Goal: Browse casually: Explore the website without a specific task or goal

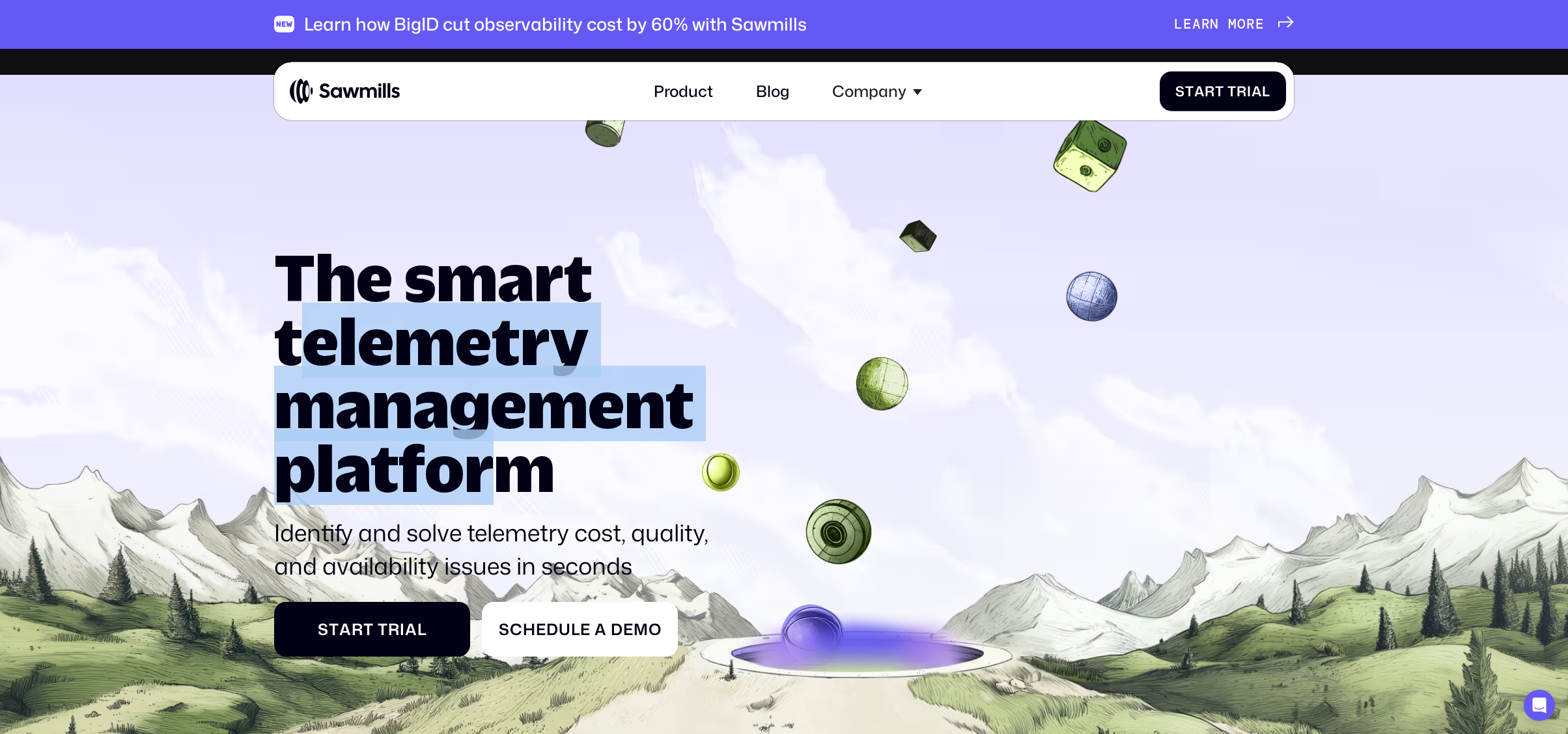
drag, startPoint x: 432, startPoint y: 339, endPoint x: 514, endPoint y: 447, distance: 135.6
click at [513, 448] on h1 "The smart telemetry management platform" at bounding box center [501, 372] width 455 height 254
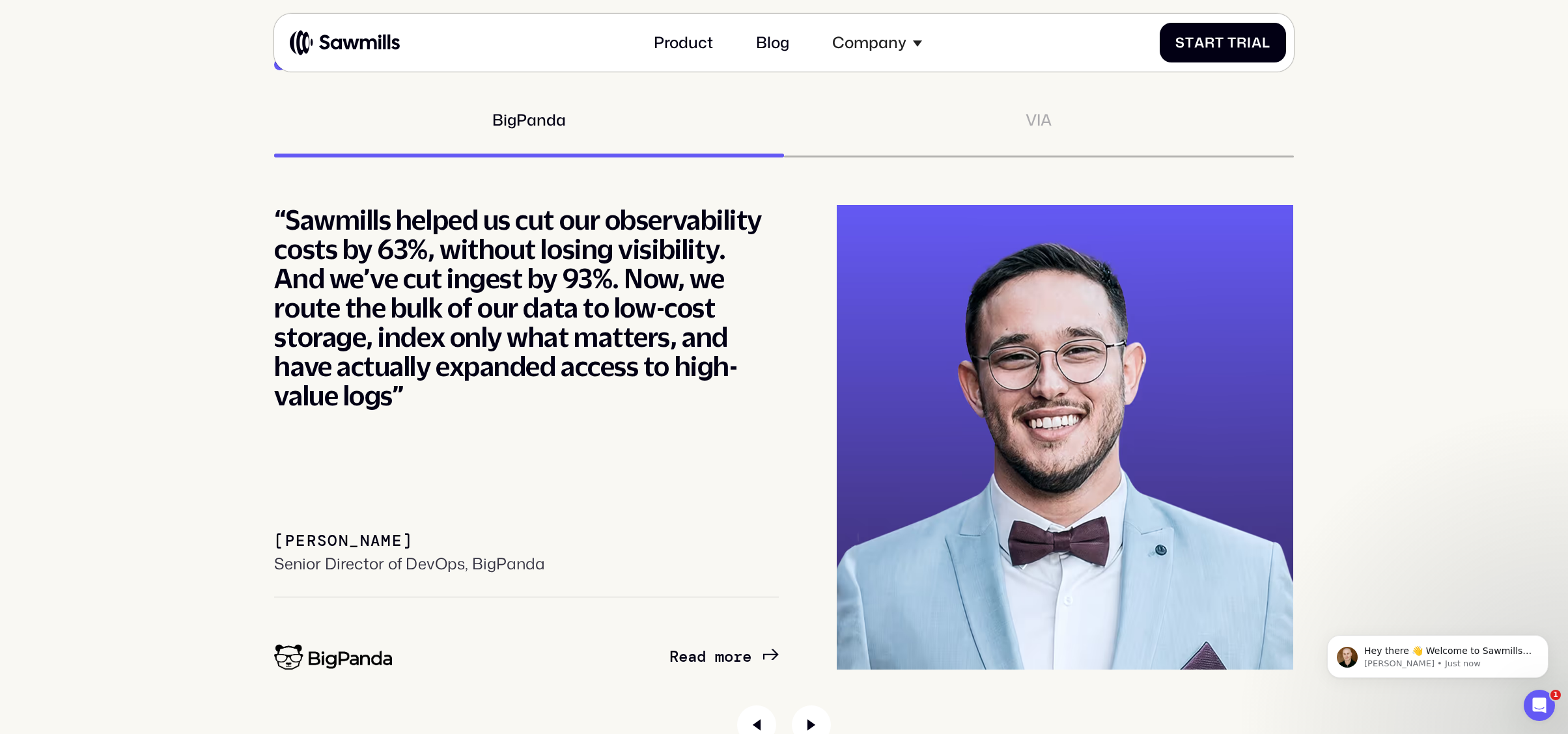
scroll to position [7231, 0]
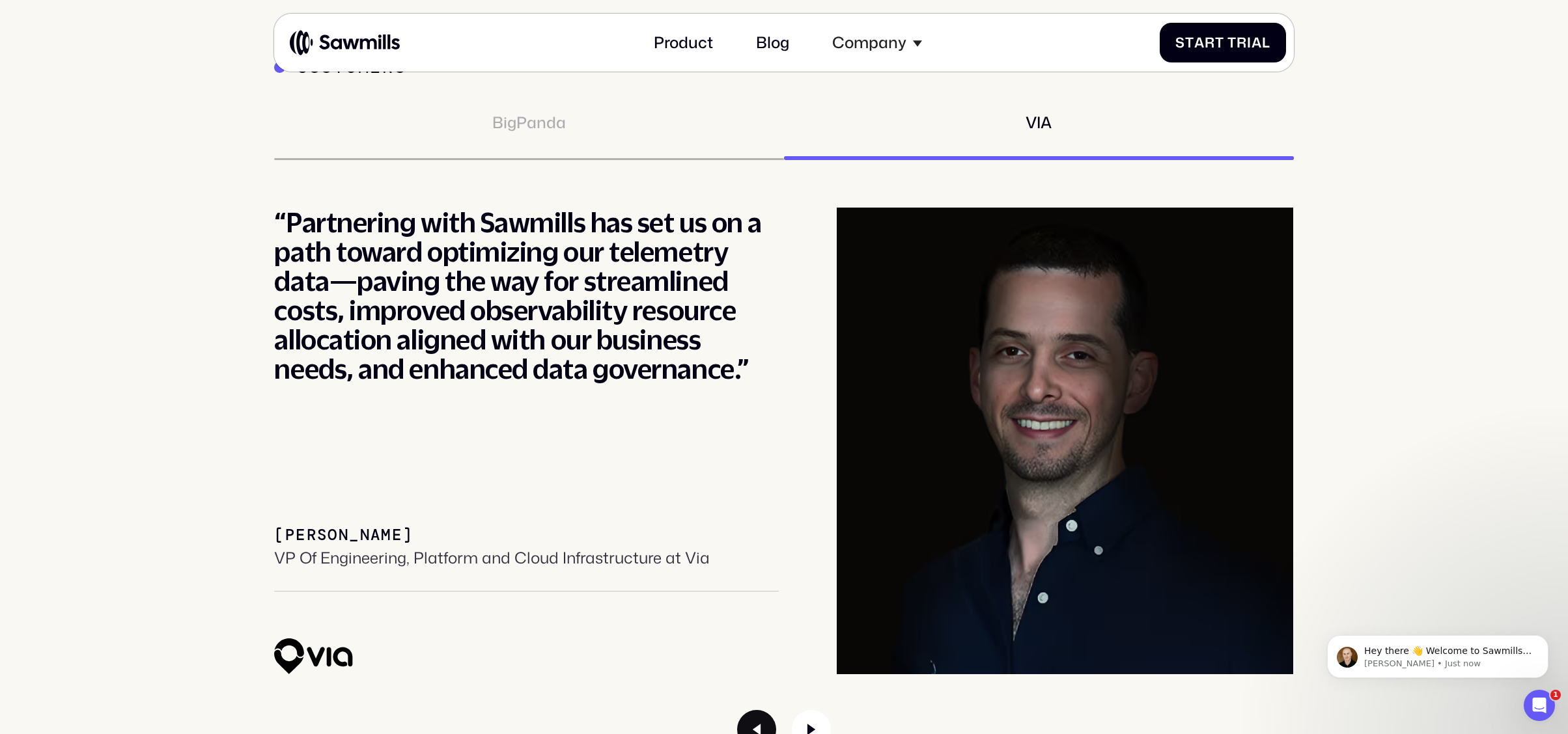
click at [755, 710] on icon "Previous slide" at bounding box center [756, 729] width 39 height 39
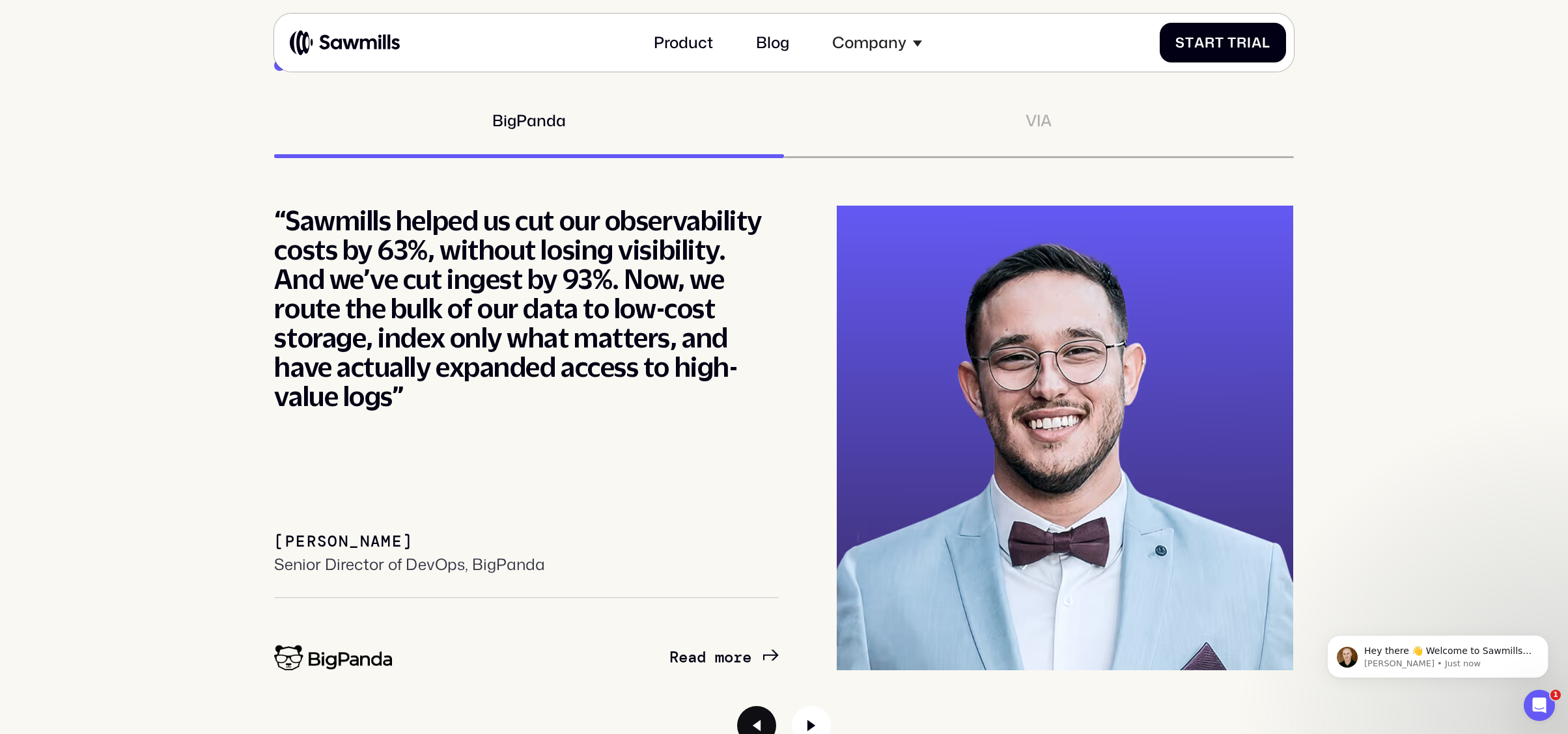
click at [765, 718] on icon "Previous slide" at bounding box center [756, 726] width 39 height 39
click at [811, 720] on icon "Next slide" at bounding box center [811, 726] width 8 height 12
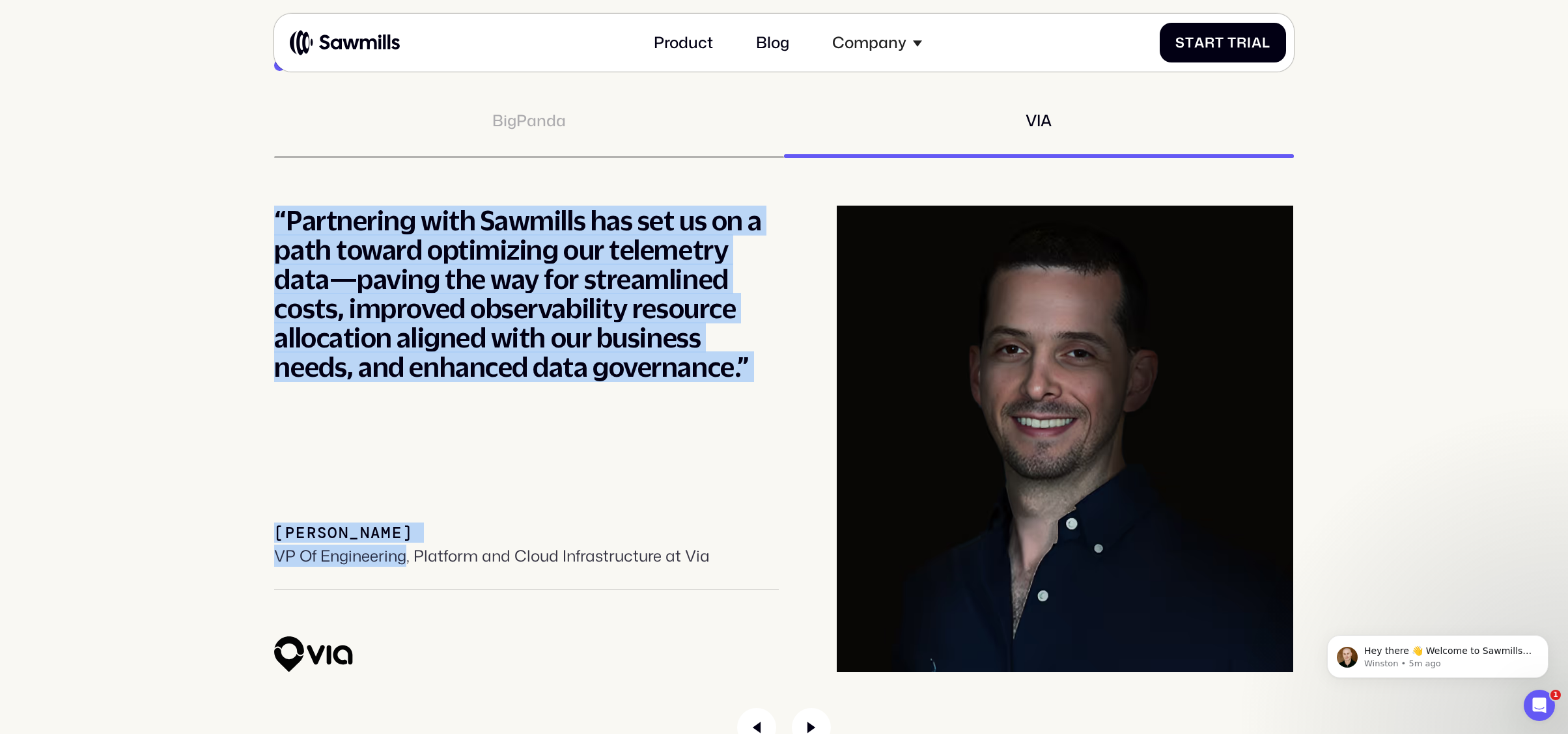
drag, startPoint x: 295, startPoint y: 509, endPoint x: 405, endPoint y: 521, distance: 110.7
click at [405, 521] on div "Customers BigPanda VIA “Partnering with Sawmills has set us on a path toward op…" at bounding box center [784, 401] width 1529 height 693
click at [429, 524] on div "[PERSON_NAME] VP Of Engineering, Platform and Cloud Infrastructure at Via" at bounding box center [526, 557] width 504 height 66
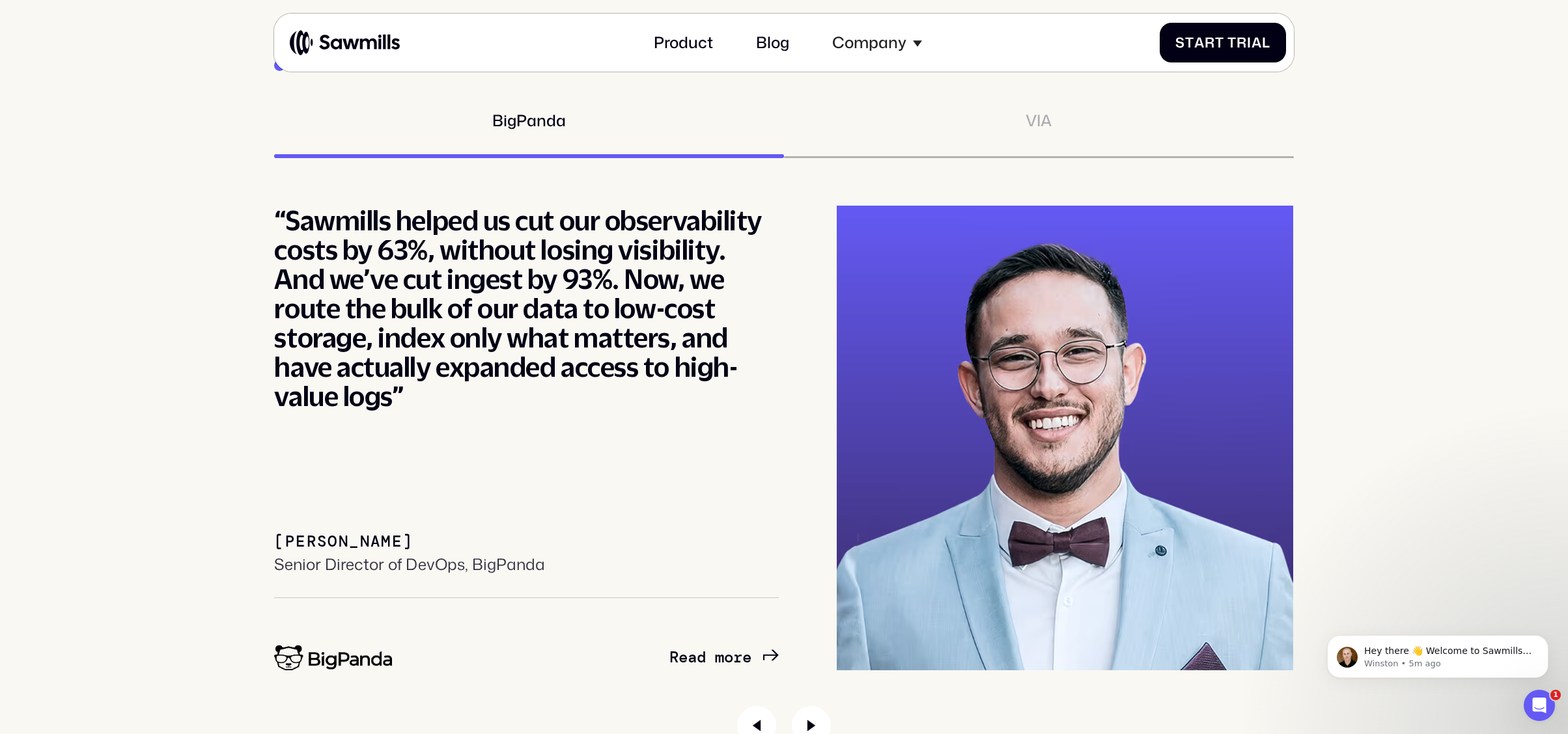
drag, startPoint x: 753, startPoint y: 703, endPoint x: 722, endPoint y: 692, distance: 32.9
click at [753, 707] on icon "Previous slide" at bounding box center [756, 726] width 39 height 39
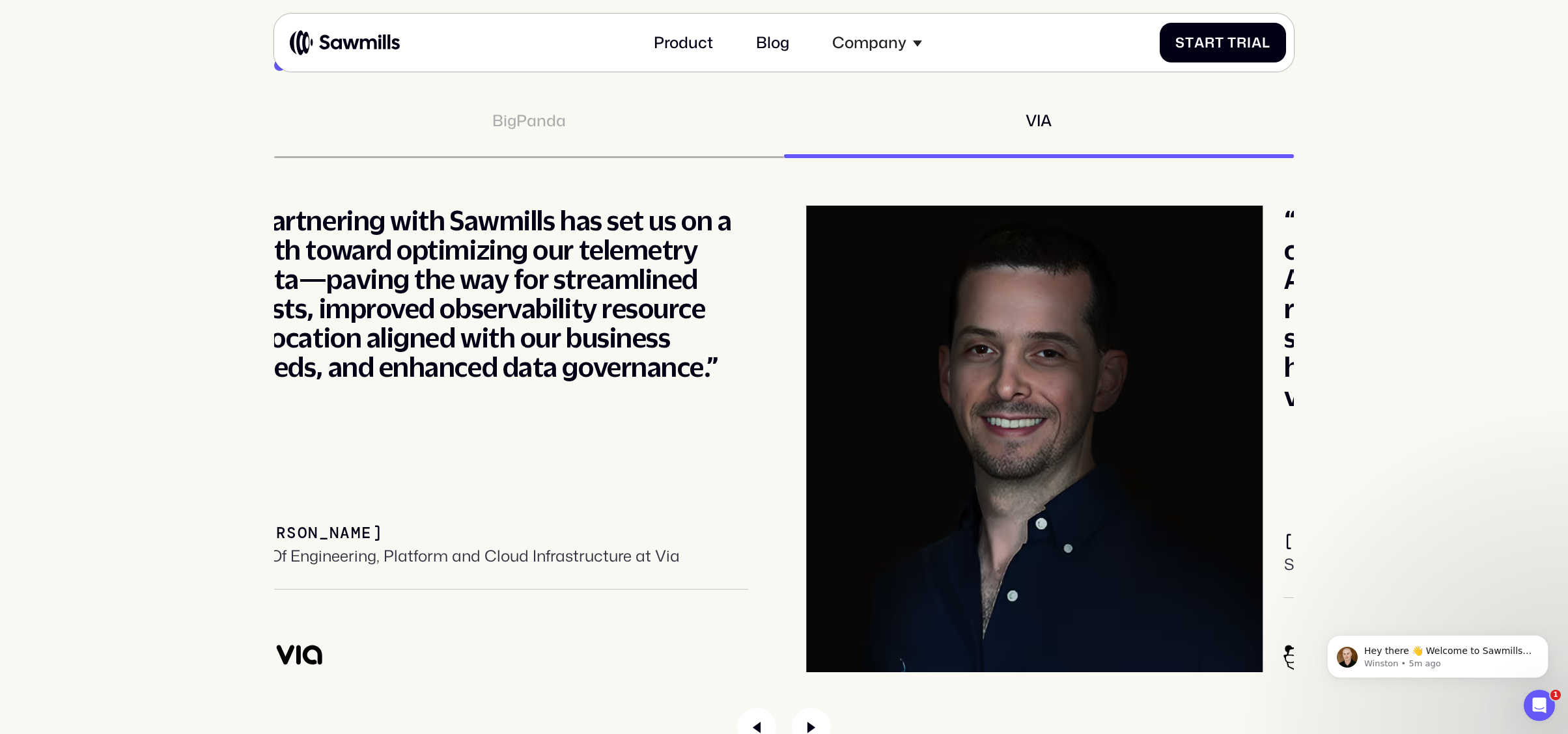
click at [383, 524] on div "[PERSON_NAME]" at bounding box center [313, 534] width 139 height 19
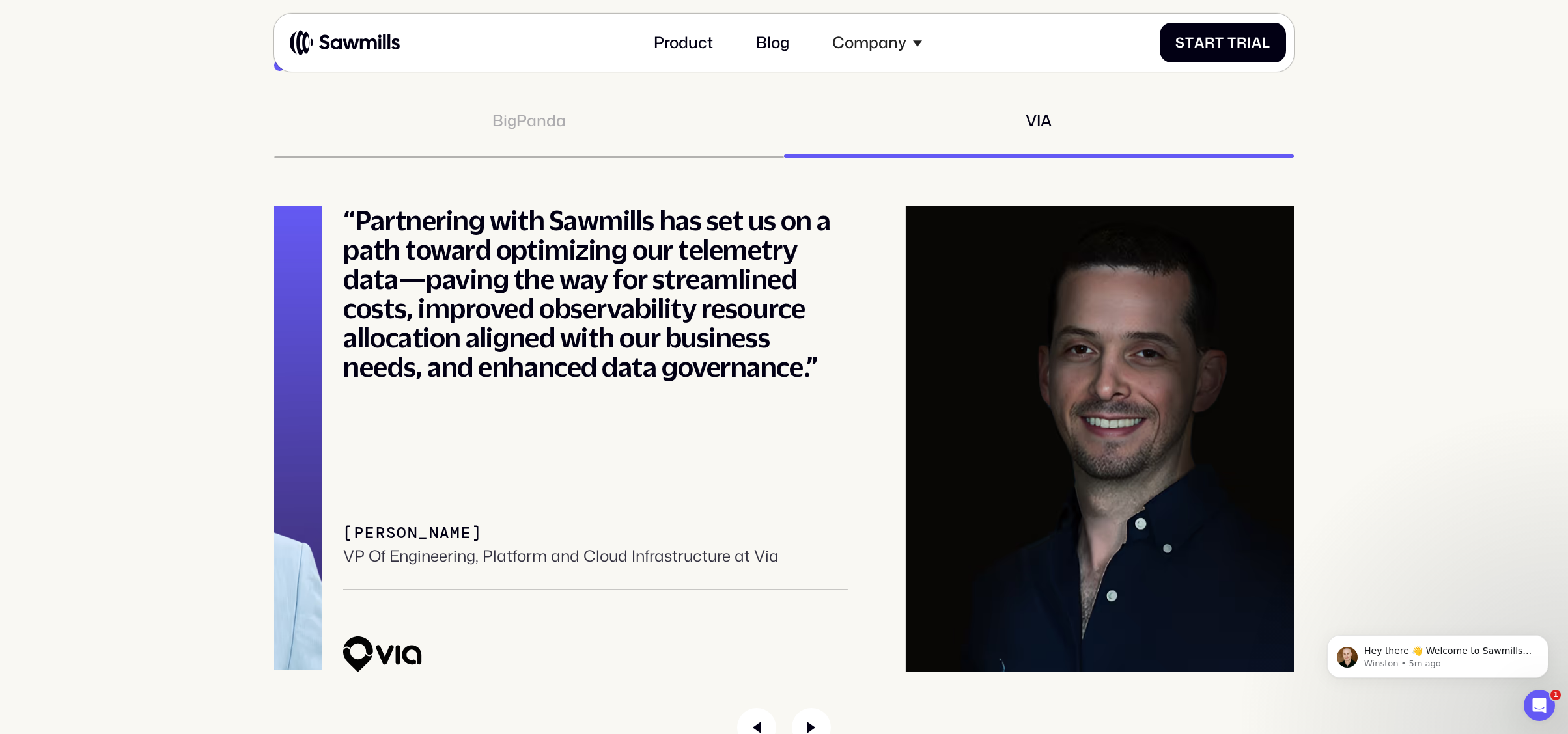
click at [343, 524] on div "[PERSON_NAME]" at bounding box center [412, 534] width 139 height 19
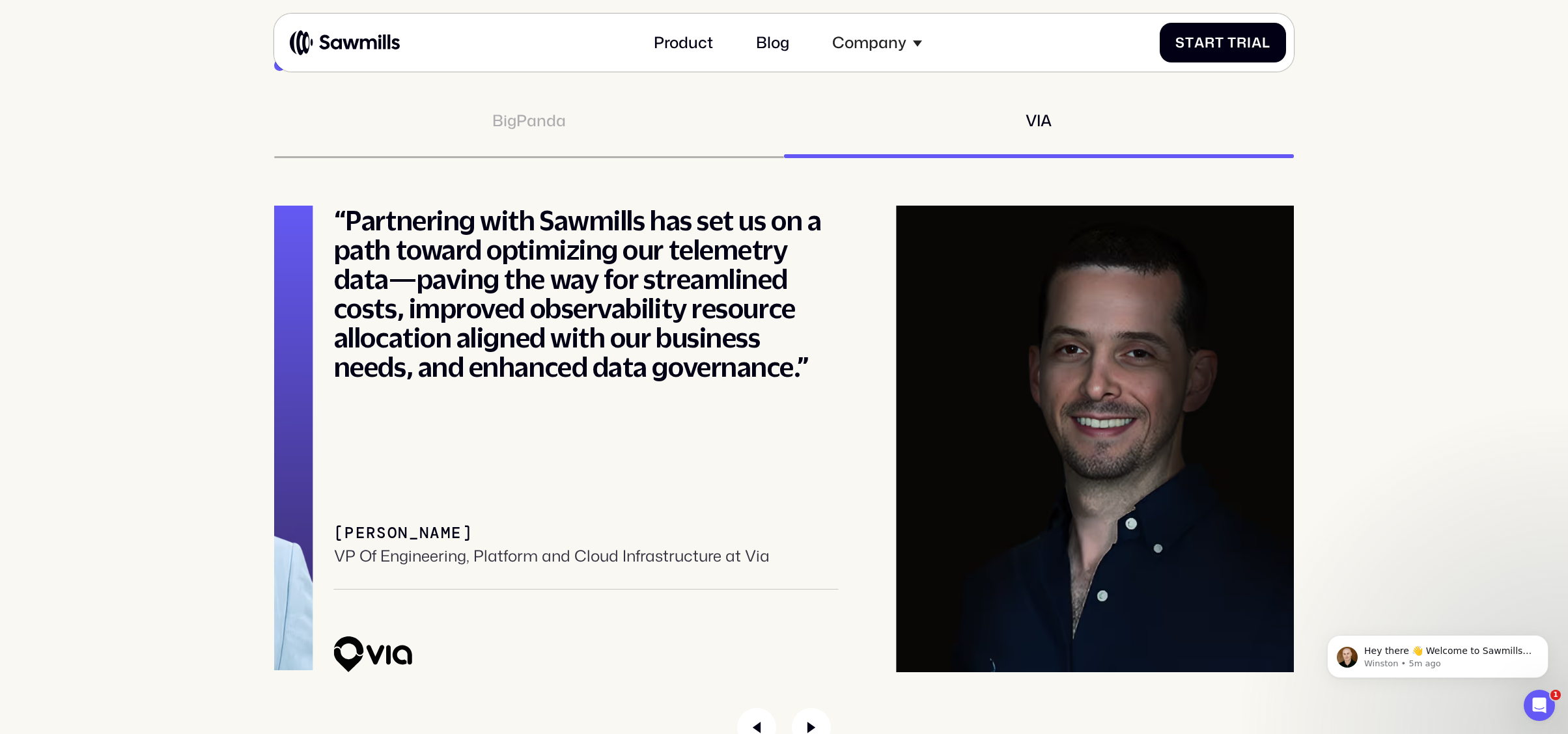
click at [446, 524] on div "[PERSON_NAME]" at bounding box center [403, 534] width 139 height 19
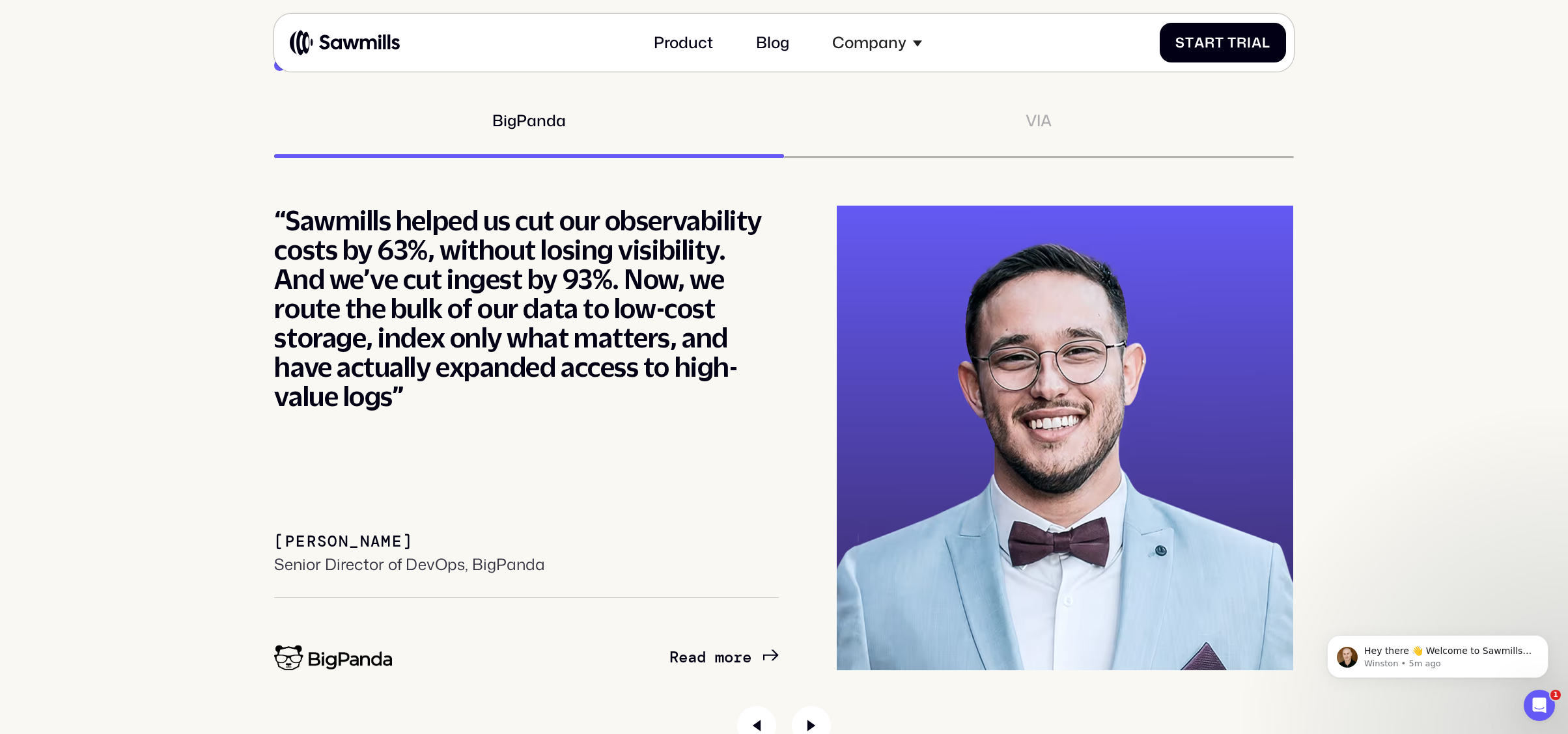
click at [478, 500] on div "“Sawmills helped us cut our observability costs by 63%, without losing visibili…" at bounding box center [526, 438] width 504 height 465
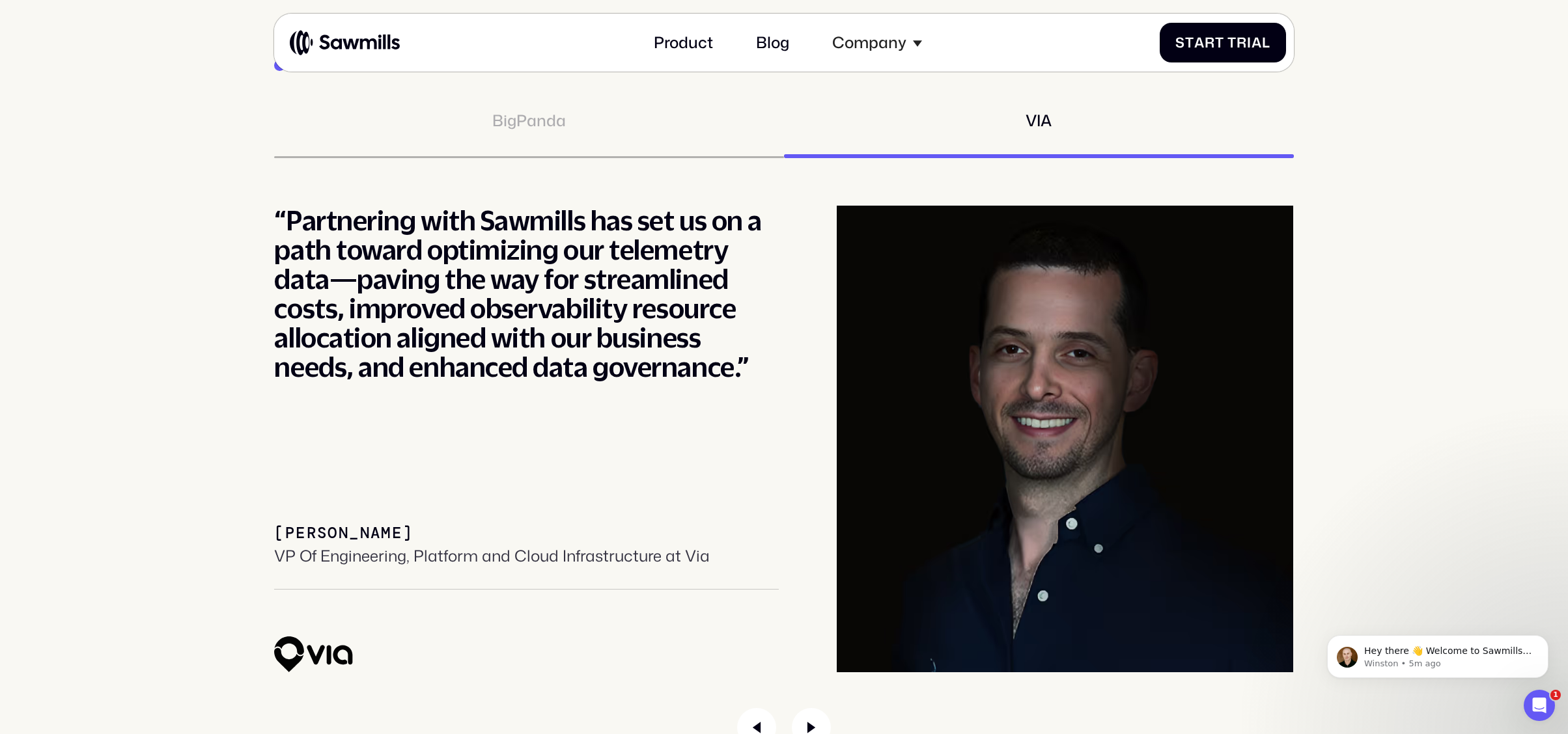
drag, startPoint x: 1357, startPoint y: 89, endPoint x: 1348, endPoint y: 92, distance: 9.5
click at [1355, 89] on div "Customers BigPanda VIA “Partnering with Sawmills has set us on a path toward op…" at bounding box center [784, 401] width 1529 height 693
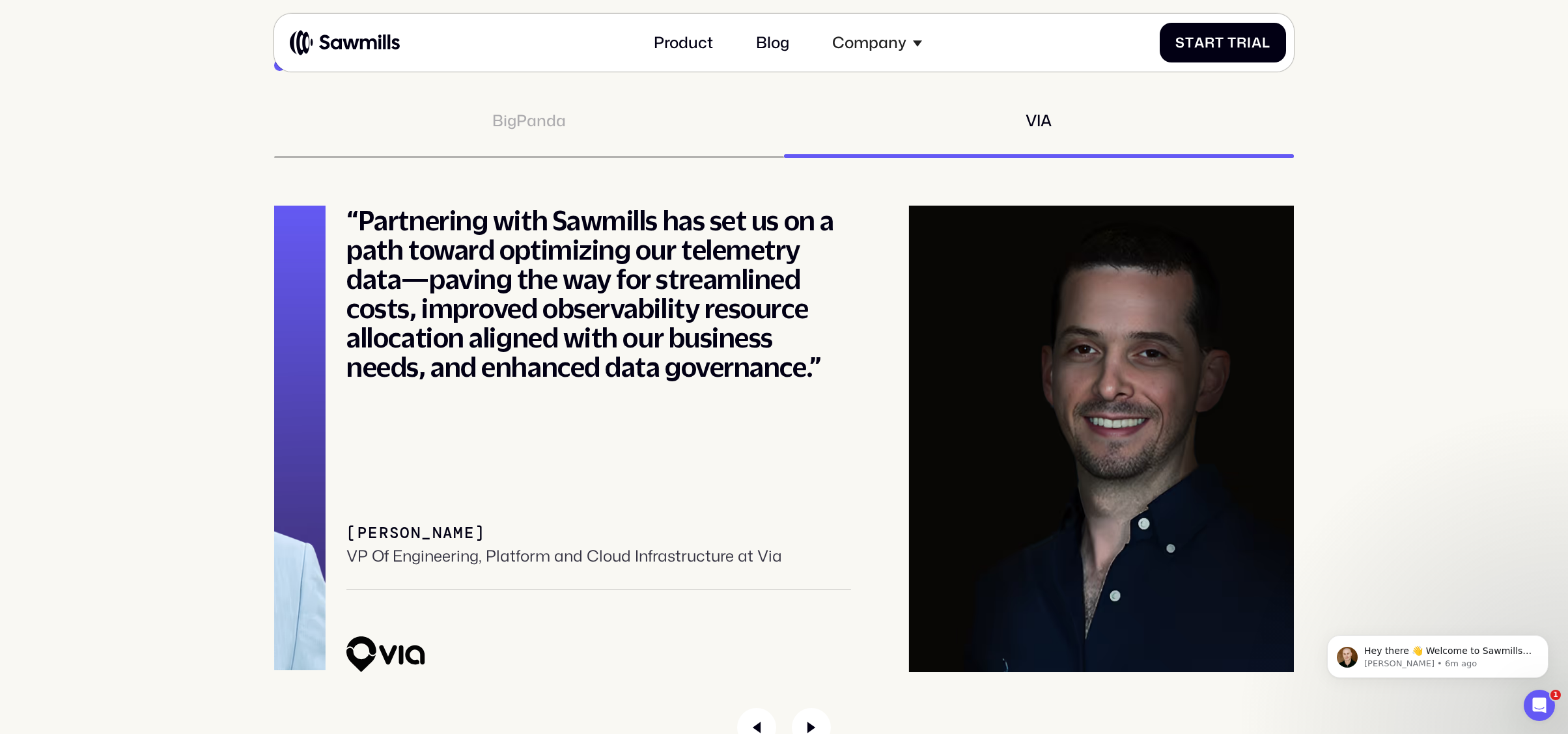
click at [347, 524] on div "[PERSON_NAME]" at bounding box center [416, 534] width 139 height 19
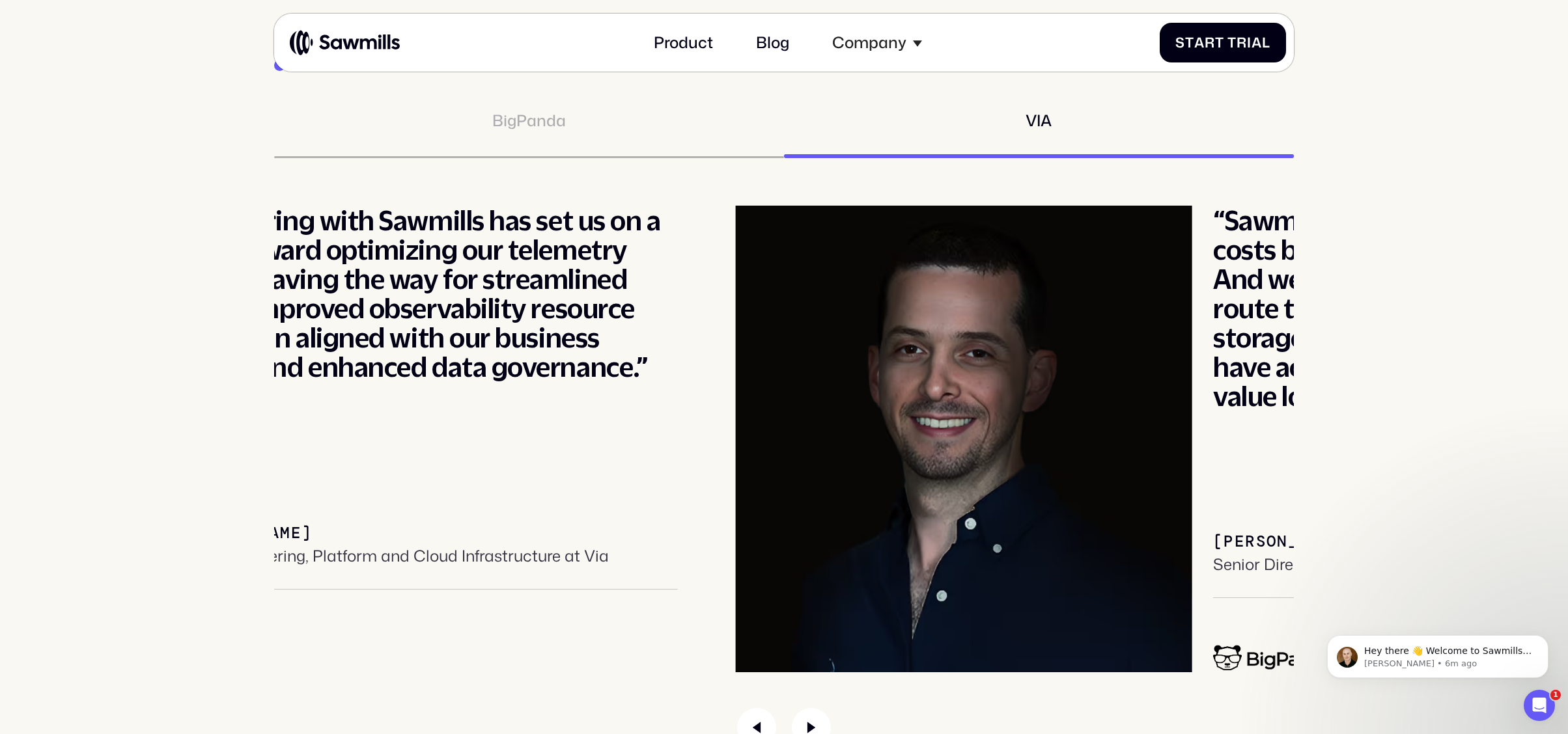
click at [312, 524] on div "[PERSON_NAME]" at bounding box center [242, 534] width 139 height 19
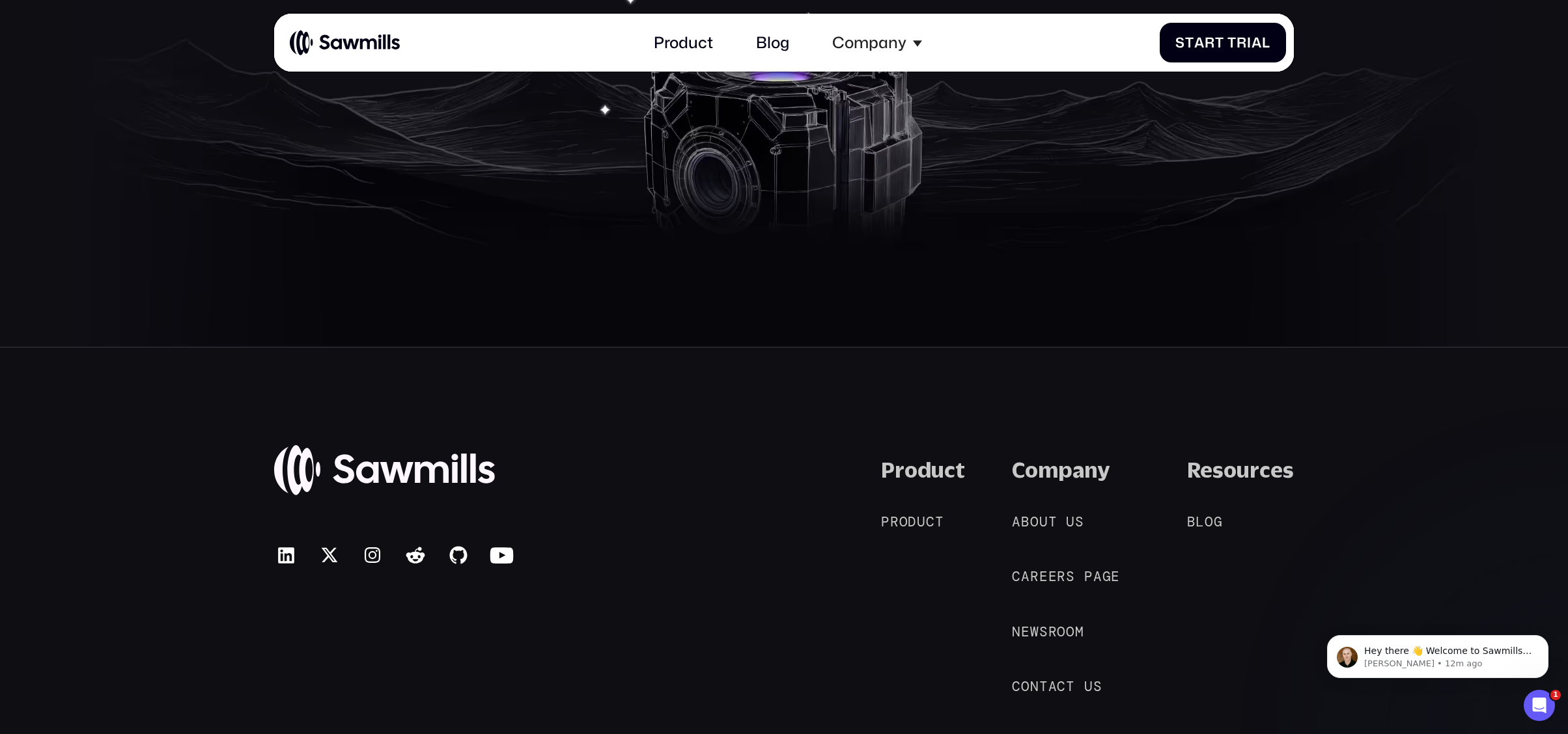
scroll to position [8616, 0]
click at [288, 548] on icon at bounding box center [286, 556] width 16 height 16
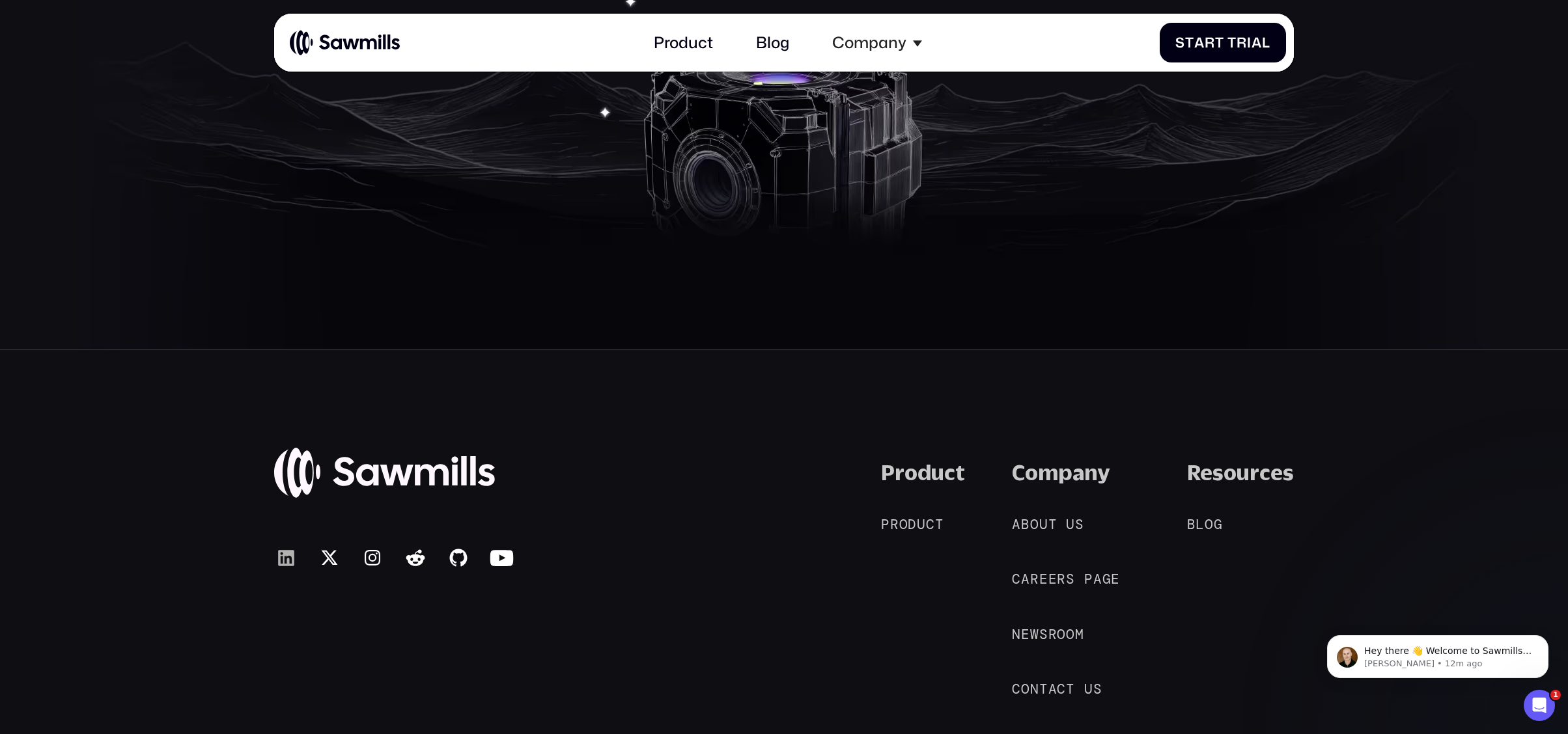
scroll to position [8618, 0]
